Goal: Navigation & Orientation: Find specific page/section

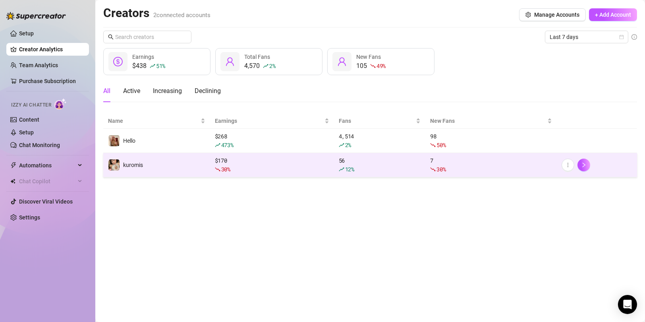
click at [208, 169] on td "kuromis" at bounding box center [156, 165] width 107 height 24
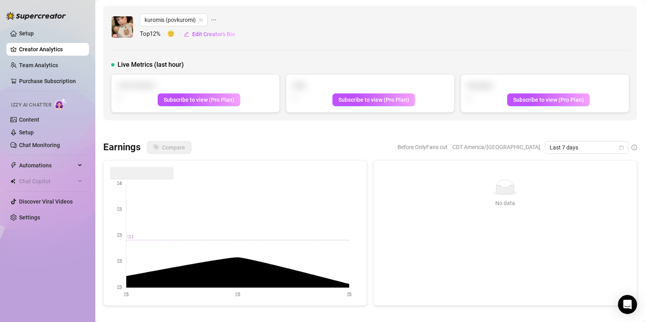
scroll to position [40, 0]
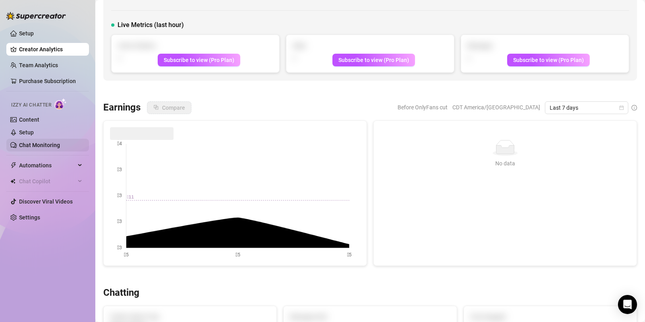
click at [53, 145] on link "Chat Monitoring" at bounding box center [39, 145] width 41 height 6
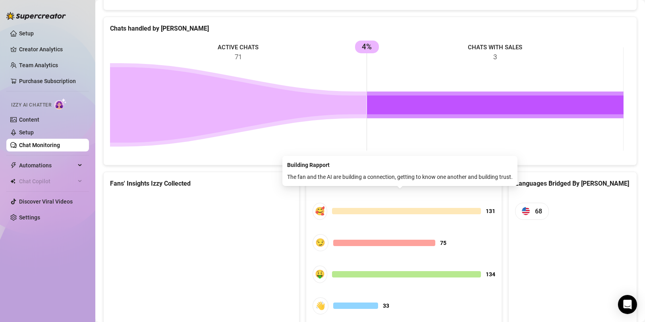
scroll to position [387, 0]
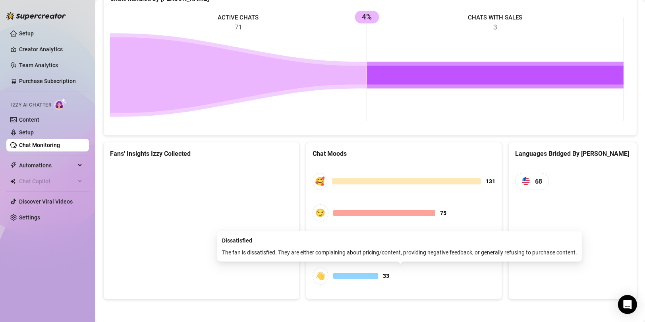
click at [368, 277] on div at bounding box center [355, 276] width 45 height 6
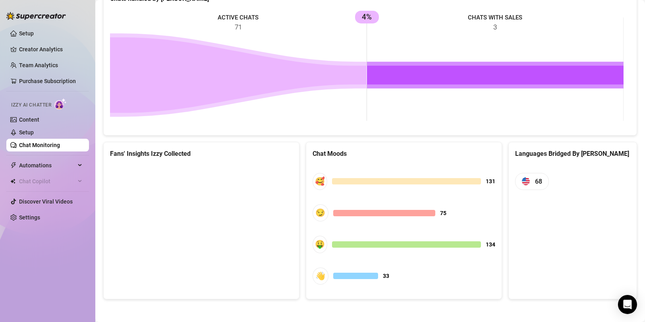
click at [247, 190] on canvas at bounding box center [200, 224] width 180 height 119
click at [247, 189] on canvas at bounding box center [200, 224] width 180 height 119
click at [48, 62] on link "Team Analytics" at bounding box center [38, 65] width 39 height 6
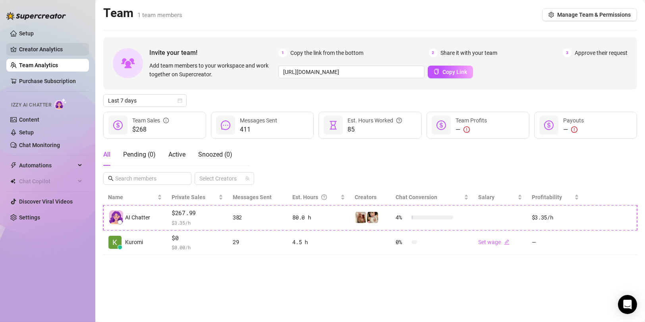
drag, startPoint x: 45, startPoint y: 44, endPoint x: 50, endPoint y: 48, distance: 5.9
click at [46, 44] on link "Creator Analytics" at bounding box center [51, 49] width 64 height 13
